Goal: Task Accomplishment & Management: Manage account settings

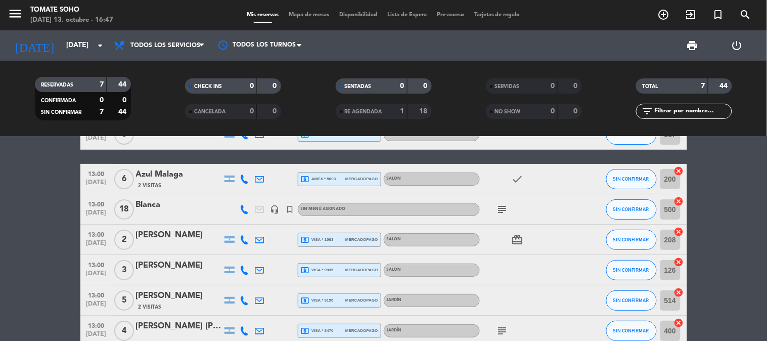
scroll to position [56, 0]
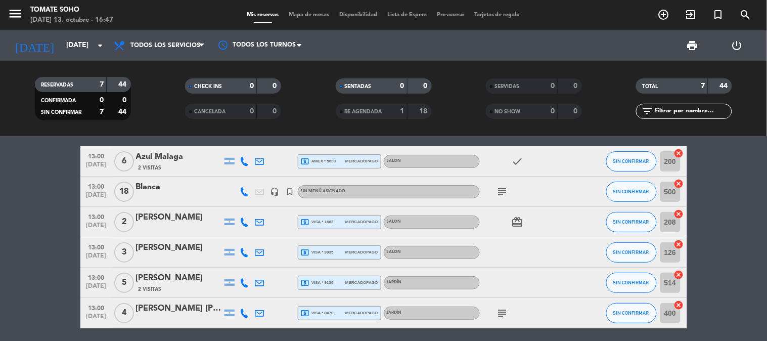
click at [495, 313] on span "subject" at bounding box center [502, 313] width 15 height 12
click at [498, 314] on icon "subject" at bounding box center [503, 313] width 12 height 12
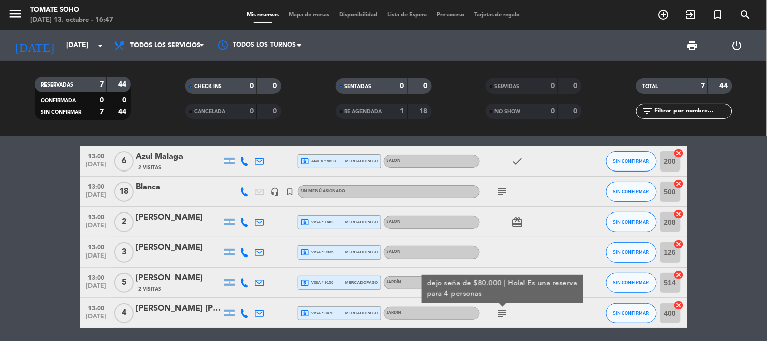
click at [536, 315] on div "subject dejo seña de $80.000 | Hola! Es una reserva para 4 personas" at bounding box center [525, 313] width 91 height 30
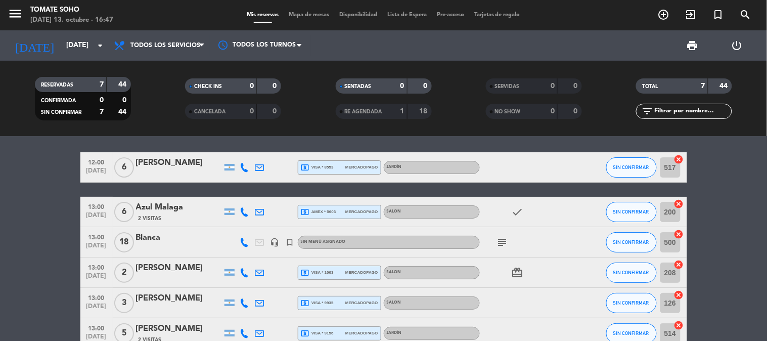
scroll to position [0, 0]
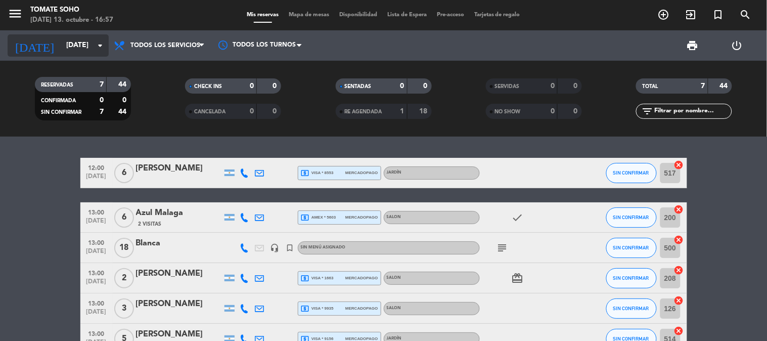
click at [82, 47] on input "[DATE]" at bounding box center [109, 45] width 96 height 18
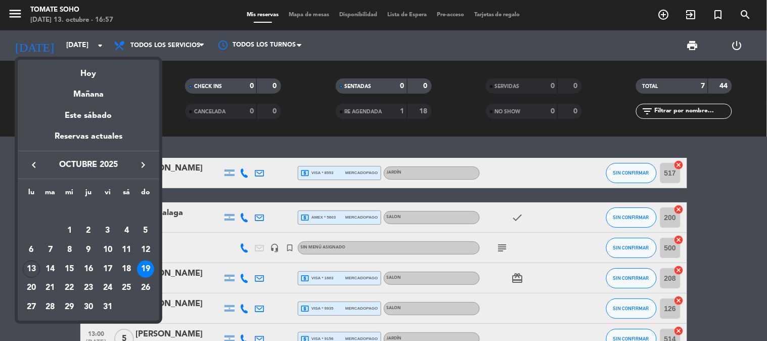
click at [33, 267] on div "13" at bounding box center [31, 268] width 17 height 17
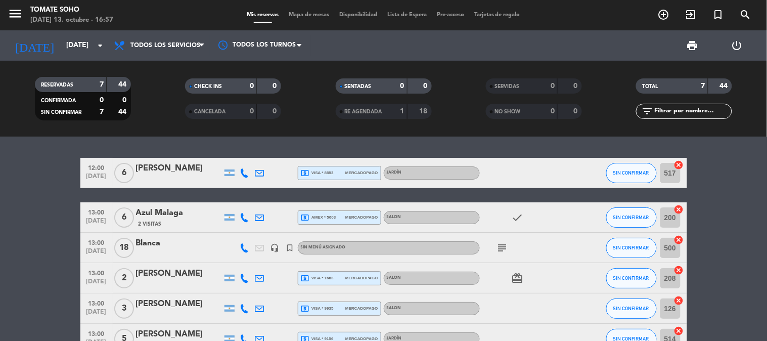
type input "[DATE]"
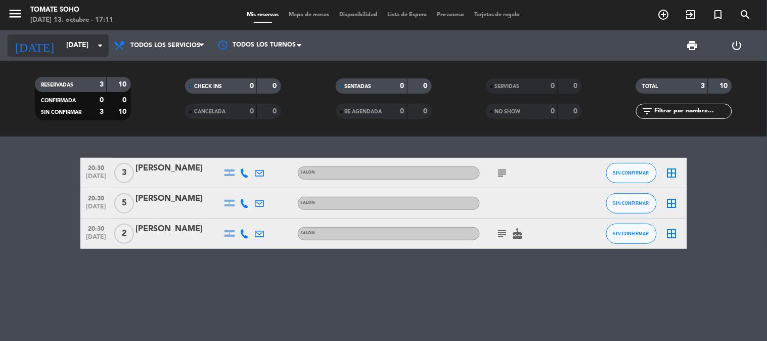
click at [93, 46] on input "[DATE]" at bounding box center [109, 45] width 96 height 18
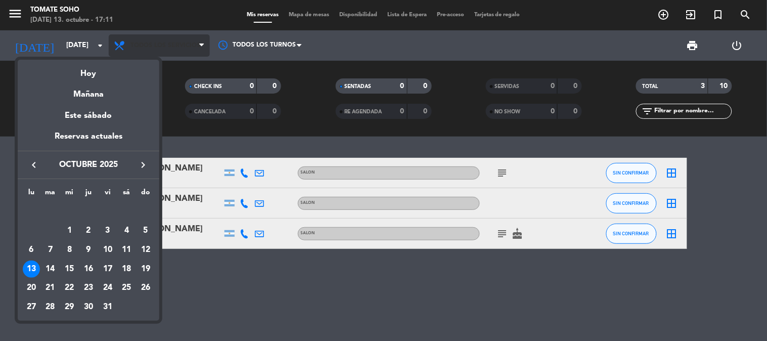
drag, startPoint x: 79, startPoint y: 77, endPoint x: 140, endPoint y: 56, distance: 63.8
click at [86, 74] on div "Hoy" at bounding box center [89, 70] width 142 height 21
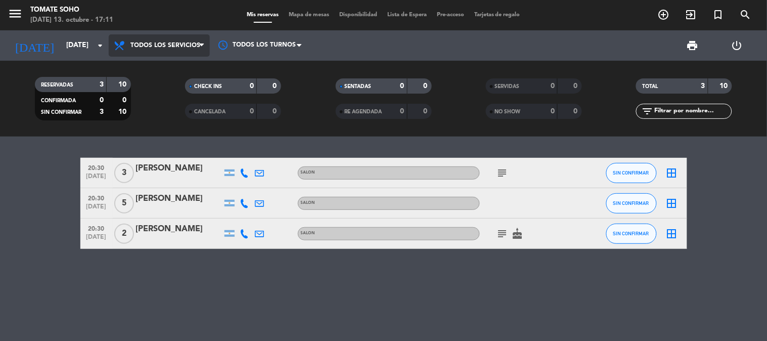
click at [148, 46] on span "Todos los servicios" at bounding box center [165, 45] width 70 height 7
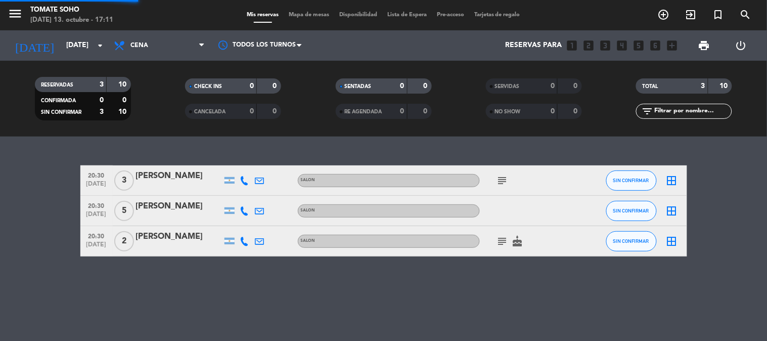
drag, startPoint x: 145, startPoint y: 112, endPoint x: 62, endPoint y: 121, distance: 83.9
click at [142, 113] on div "menu Tomate Soho [DATE] 13. octubre - 17:11 Mis reservas Mapa de mesas Disponib…" at bounding box center [383, 68] width 767 height 137
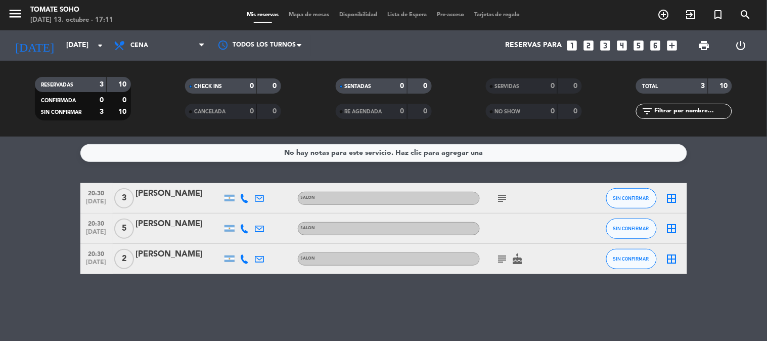
drag, startPoint x: 50, startPoint y: 190, endPoint x: 479, endPoint y: 291, distance: 441.1
click at [479, 291] on div "No hay notas para este servicio. Haz clic para agregar una 20:30 [DATE] 3 [PERS…" at bounding box center [383, 239] width 767 height 204
drag, startPoint x: 530, startPoint y: 179, endPoint x: 522, endPoint y: 216, distance: 37.7
click at [530, 181] on div "No hay notas para este servicio. Haz clic para agregar una 20:30 [DATE] 3 [PERS…" at bounding box center [383, 239] width 767 height 204
click at [503, 194] on icon "subject" at bounding box center [503, 198] width 12 height 12
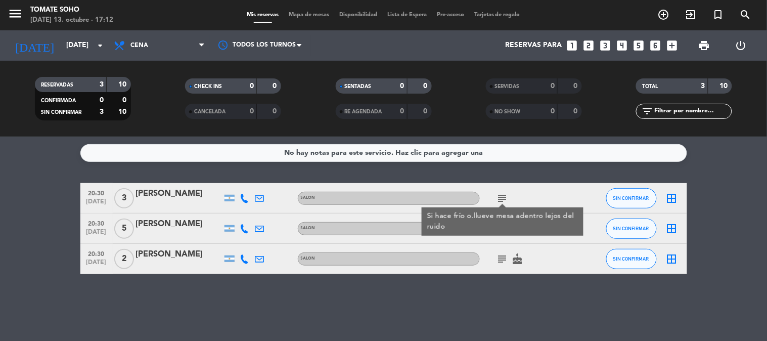
click at [501, 259] on icon "subject" at bounding box center [503, 259] width 12 height 12
